Goal: Task Accomplishment & Management: Use online tool/utility

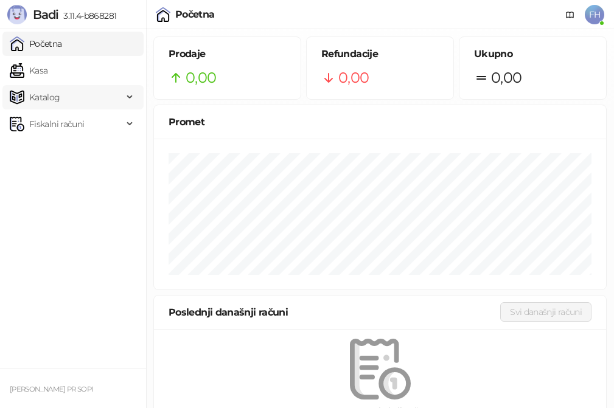
click at [84, 93] on span "Katalog" at bounding box center [66, 97] width 113 height 24
click at [49, 175] on link "Artikli" at bounding box center [36, 178] width 43 height 24
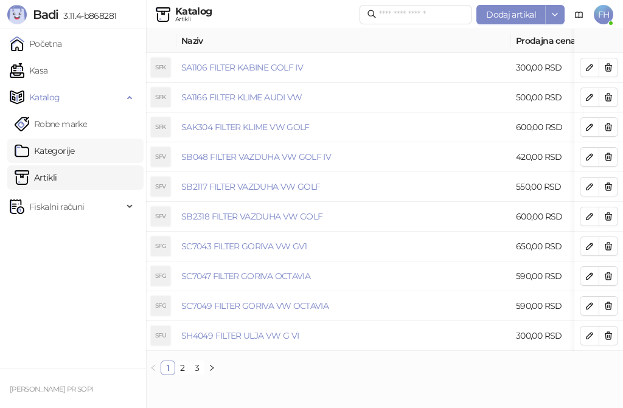
click at [69, 152] on link "Kategorije" at bounding box center [45, 151] width 60 height 24
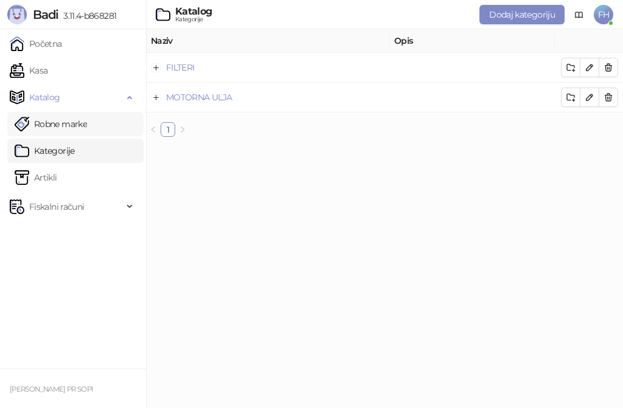
click at [82, 124] on link "Robne marke" at bounding box center [51, 124] width 72 height 24
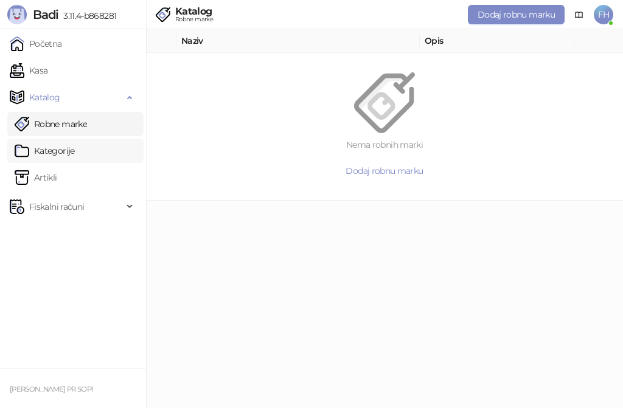
click at [55, 147] on link "Kategorije" at bounding box center [45, 151] width 60 height 24
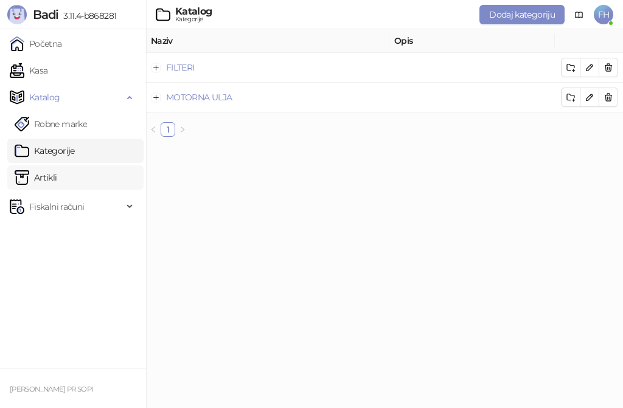
click at [57, 175] on link "Artikli" at bounding box center [36, 178] width 43 height 24
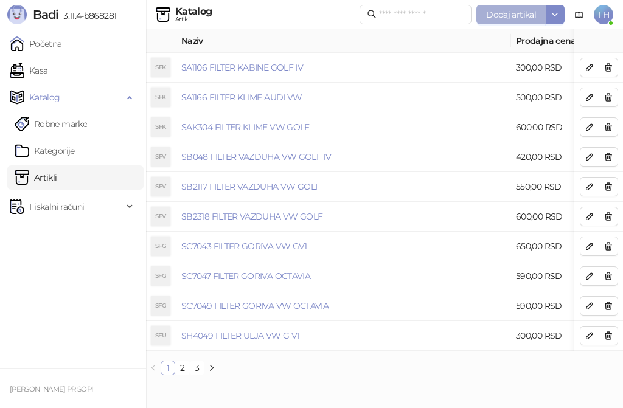
click at [489, 11] on span "Dodaj artikal" at bounding box center [511, 14] width 50 height 11
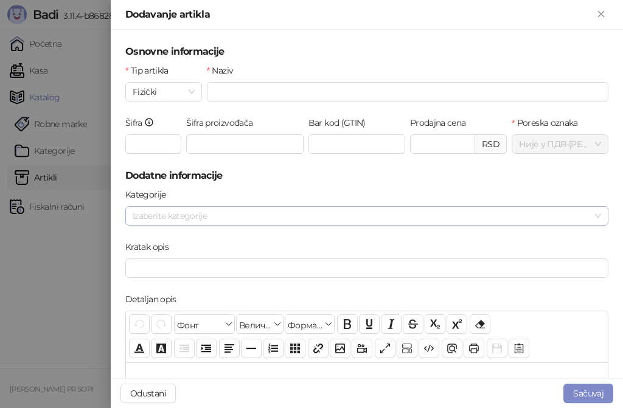
click at [220, 210] on div at bounding box center [361, 216] width 466 height 17
click at [138, 235] on div "Kategorije Izaberite kategorije" at bounding box center [367, 214] width 488 height 52
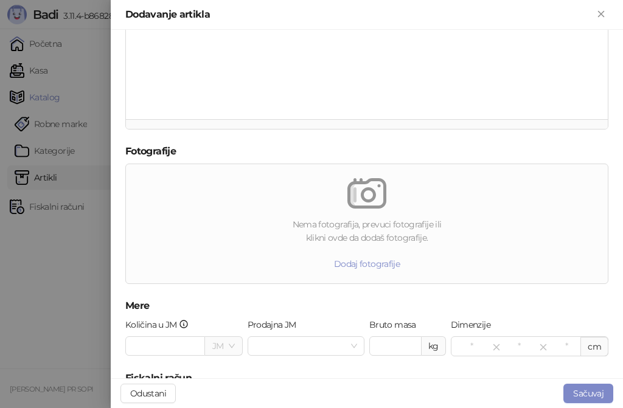
scroll to position [426, 0]
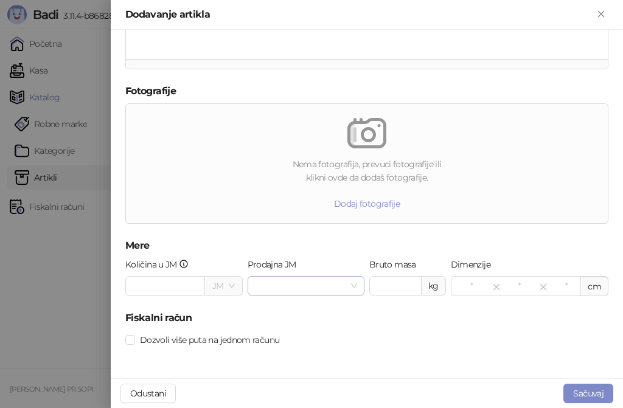
click at [293, 286] on input "Prodajna JM" at bounding box center [301, 286] width 92 height 18
click at [114, 228] on div "Osnovne informacije Tip artikla Fizički Naziv Šifra Šifra proizvođača Bar kod (…" at bounding box center [367, 204] width 513 height 349
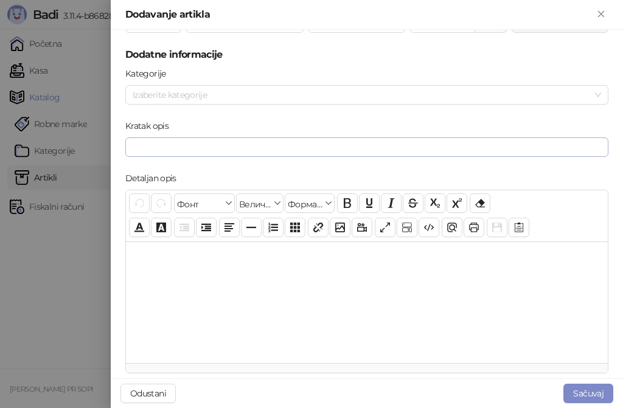
scroll to position [0, 0]
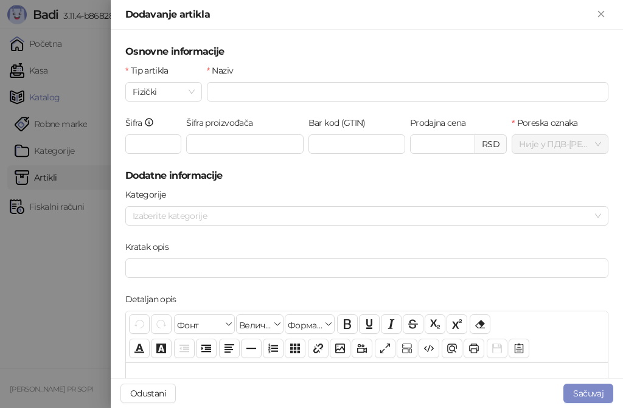
click at [385, 182] on h5 "Dodatne informacije" at bounding box center [366, 176] width 483 height 15
click at [602, 13] on icon "Zatvori" at bounding box center [600, 13] width 5 height 5
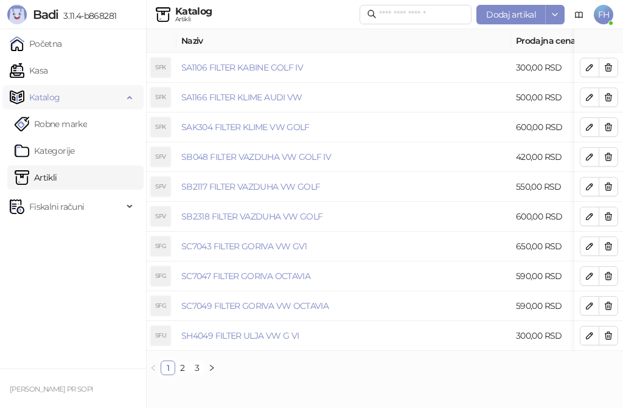
click at [66, 100] on span "Katalog" at bounding box center [66, 97] width 113 height 24
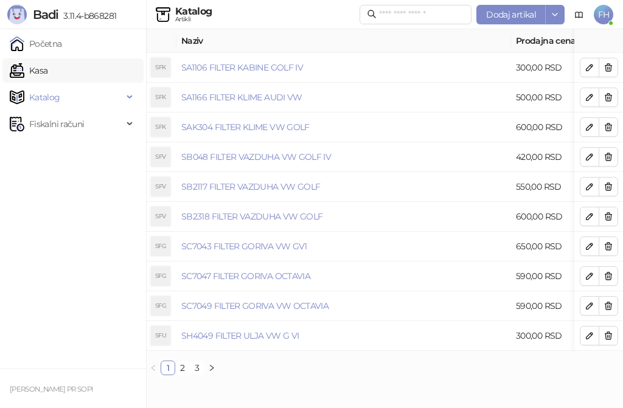
click at [47, 75] on link "Kasa" at bounding box center [29, 70] width 38 height 24
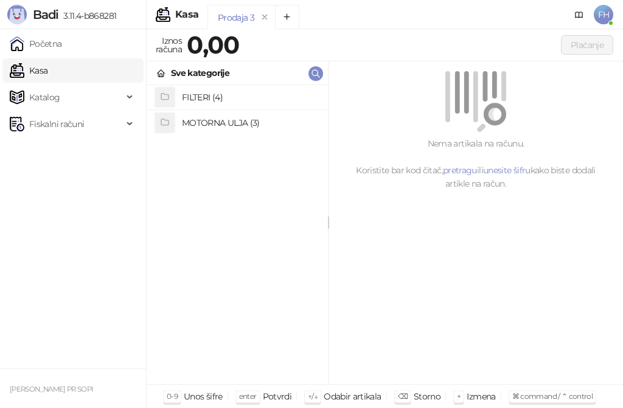
click at [217, 122] on h4 "MOTORNA ULJA (3)" at bounding box center [250, 122] width 136 height 19
click at [207, 124] on h4 "CYCLON (0)" at bounding box center [250, 122] width 136 height 19
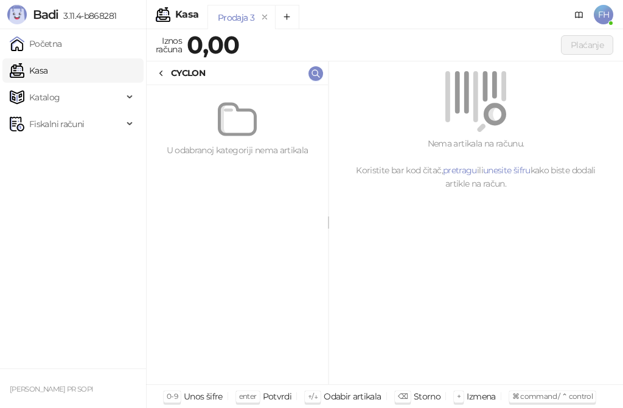
click at [166, 74] on div "CYCLON" at bounding box center [180, 72] width 49 height 13
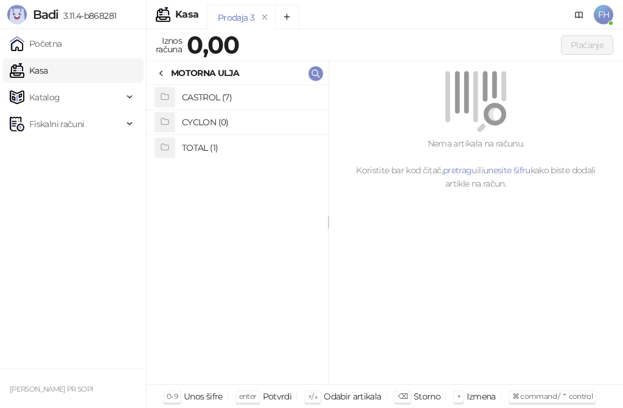
click at [198, 99] on h4 "CASTROL (7)" at bounding box center [250, 97] width 136 height 19
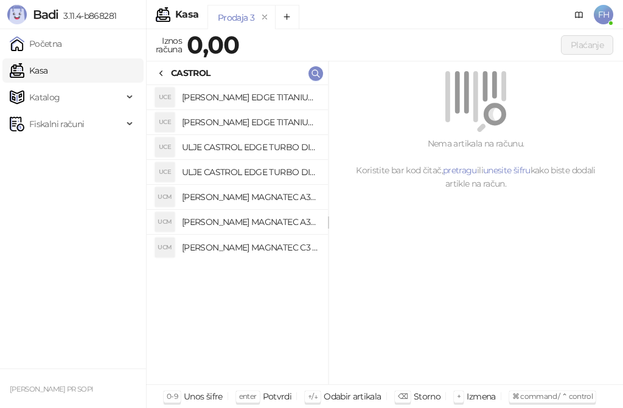
click at [153, 74] on div "CASTROL" at bounding box center [237, 73] width 181 height 24
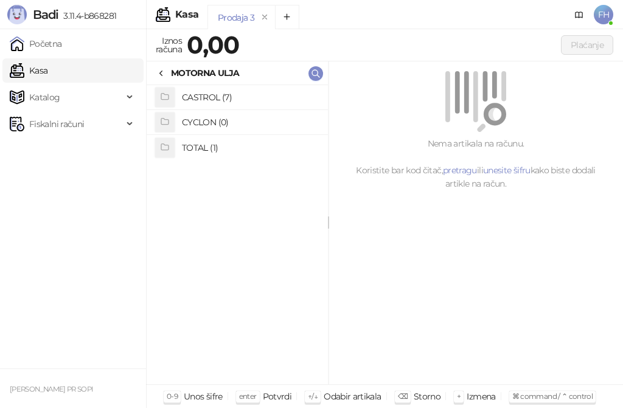
click at [194, 145] on h4 "TOTAL (1)" at bounding box center [250, 147] width 136 height 19
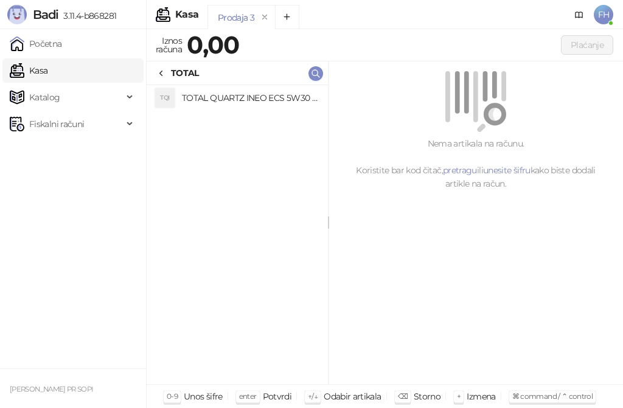
click at [161, 75] on icon at bounding box center [161, 74] width 10 height 10
